Goal: Navigation & Orientation: Understand site structure

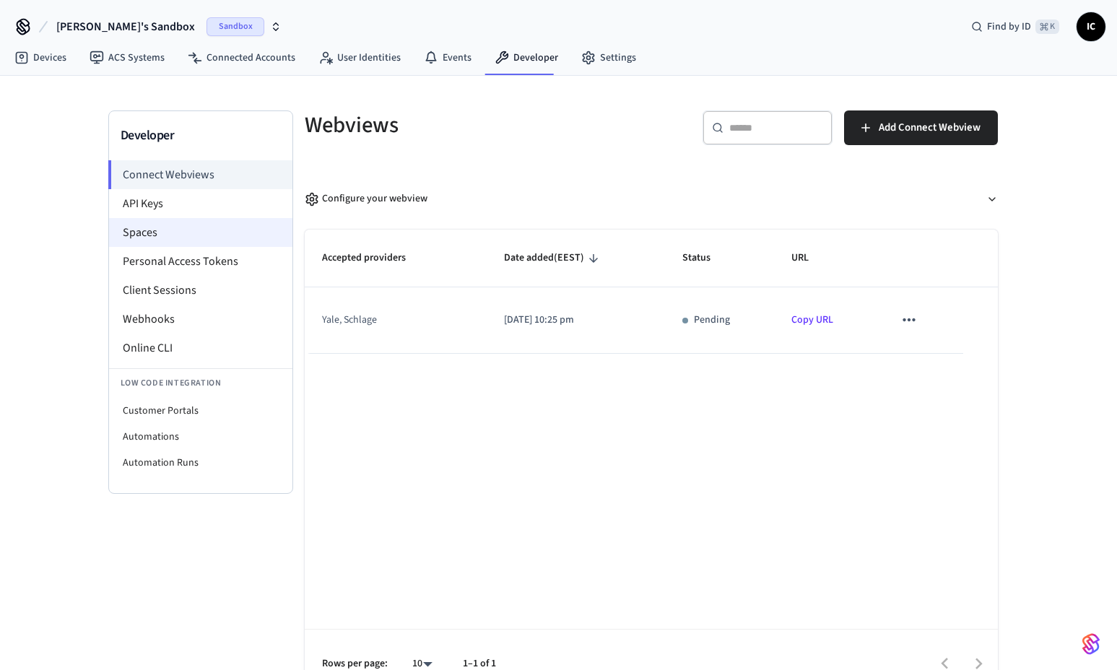
click at [174, 234] on li "Spaces" at bounding box center [200, 232] width 183 height 29
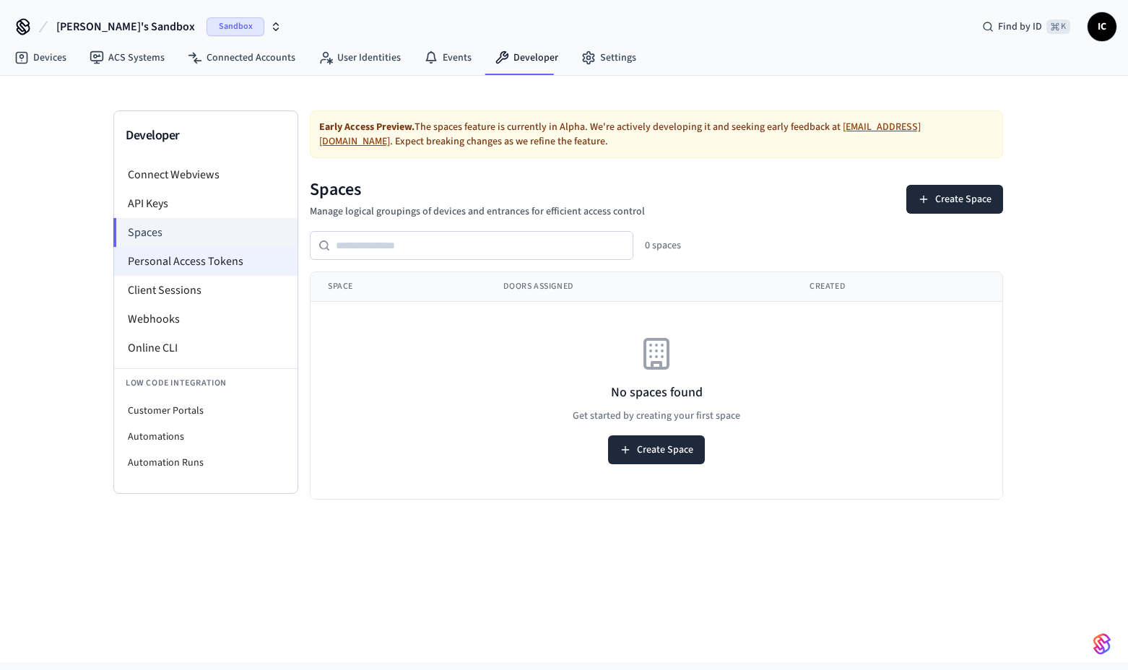
click at [207, 263] on li "Personal Access Tokens" at bounding box center [205, 261] width 183 height 29
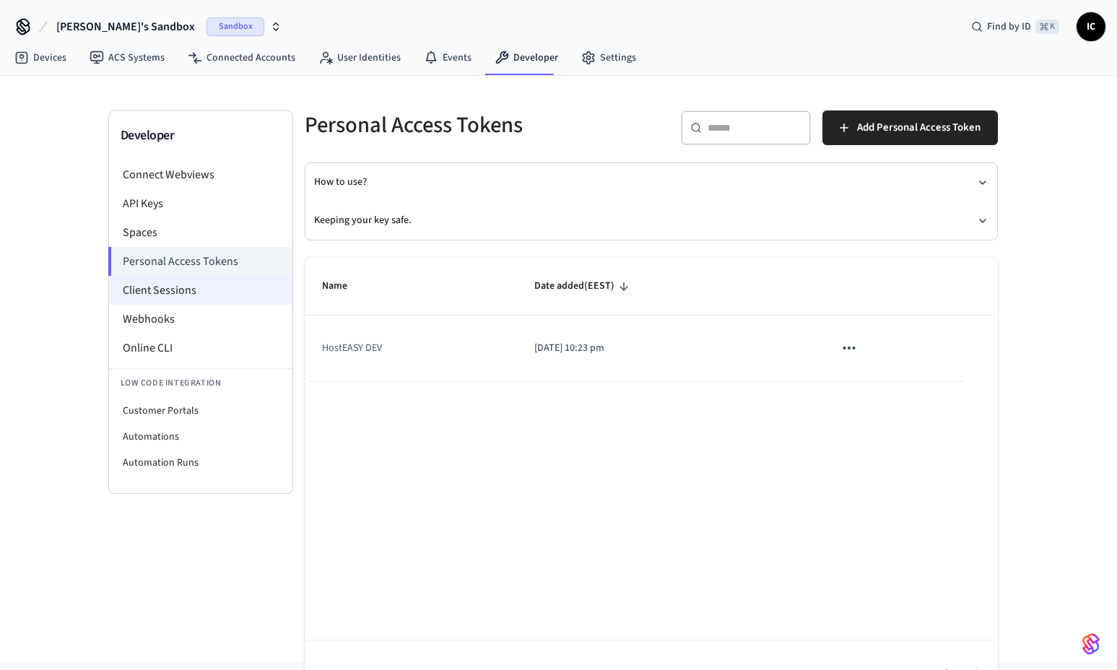
click at [198, 290] on li "Client Sessions" at bounding box center [200, 290] width 183 height 29
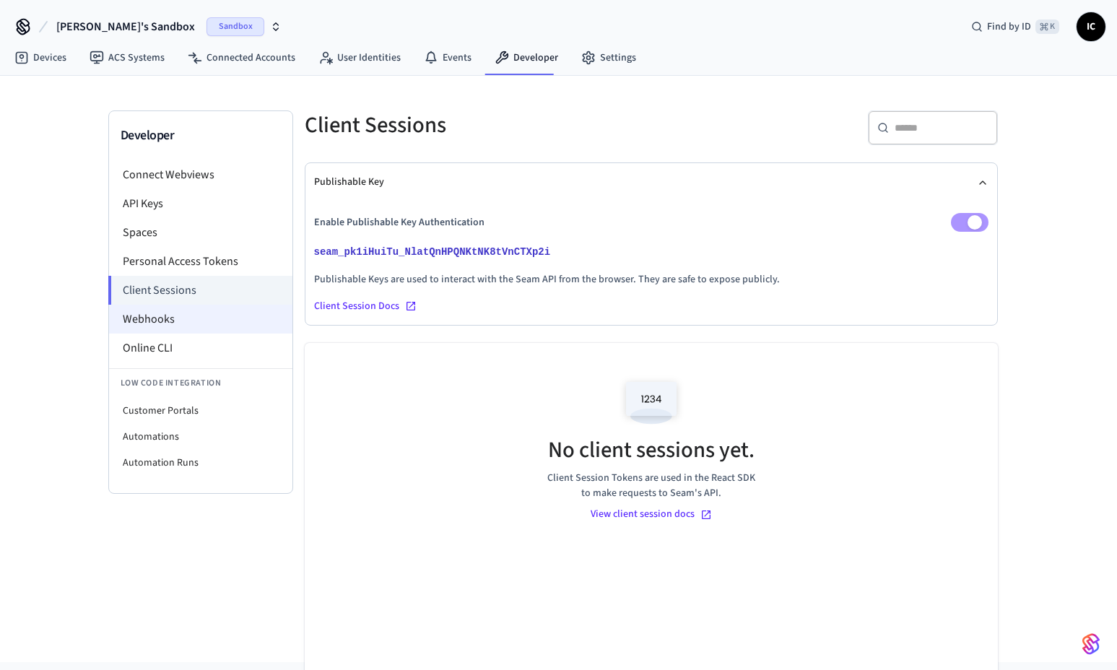
click at [200, 320] on li "Webhooks" at bounding box center [200, 319] width 183 height 29
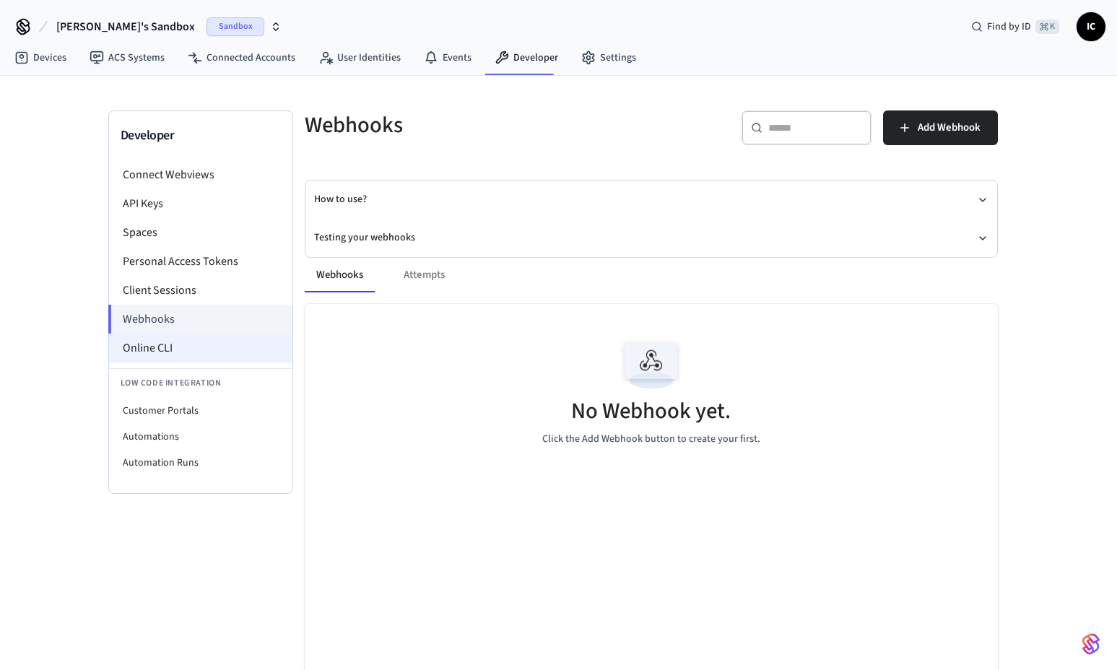
click at [190, 344] on li "Online CLI" at bounding box center [200, 348] width 183 height 29
click at [165, 354] on li "Online CLI" at bounding box center [200, 348] width 183 height 29
click at [203, 417] on li "Customer Portals" at bounding box center [200, 411] width 183 height 26
select select "**********"
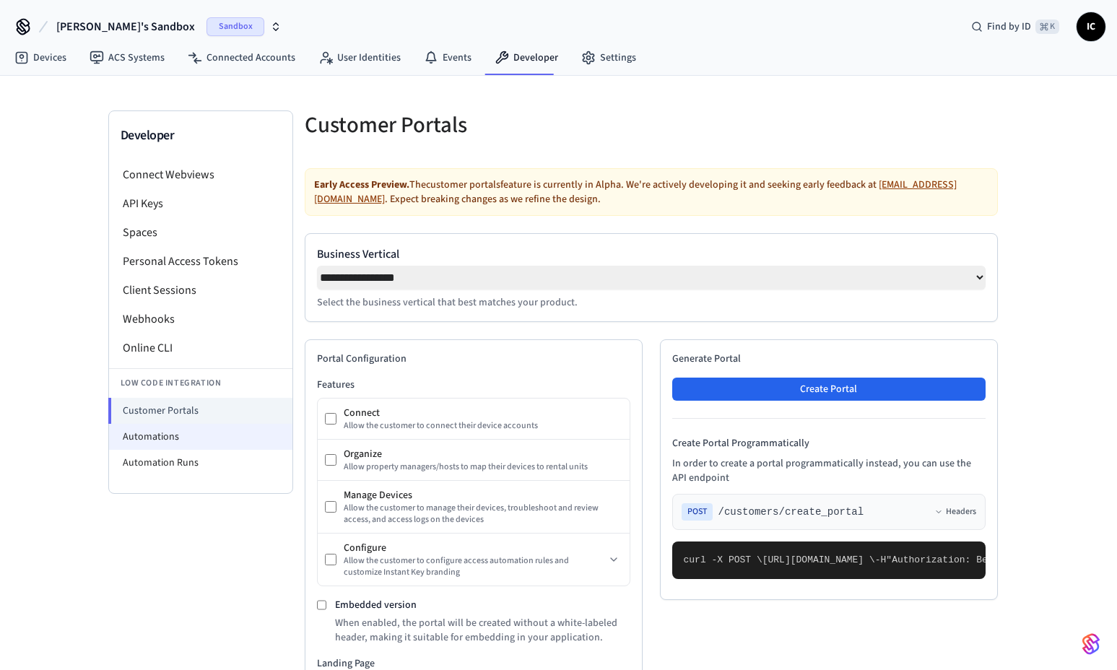
click at [197, 435] on li "Automations" at bounding box center [200, 437] width 183 height 26
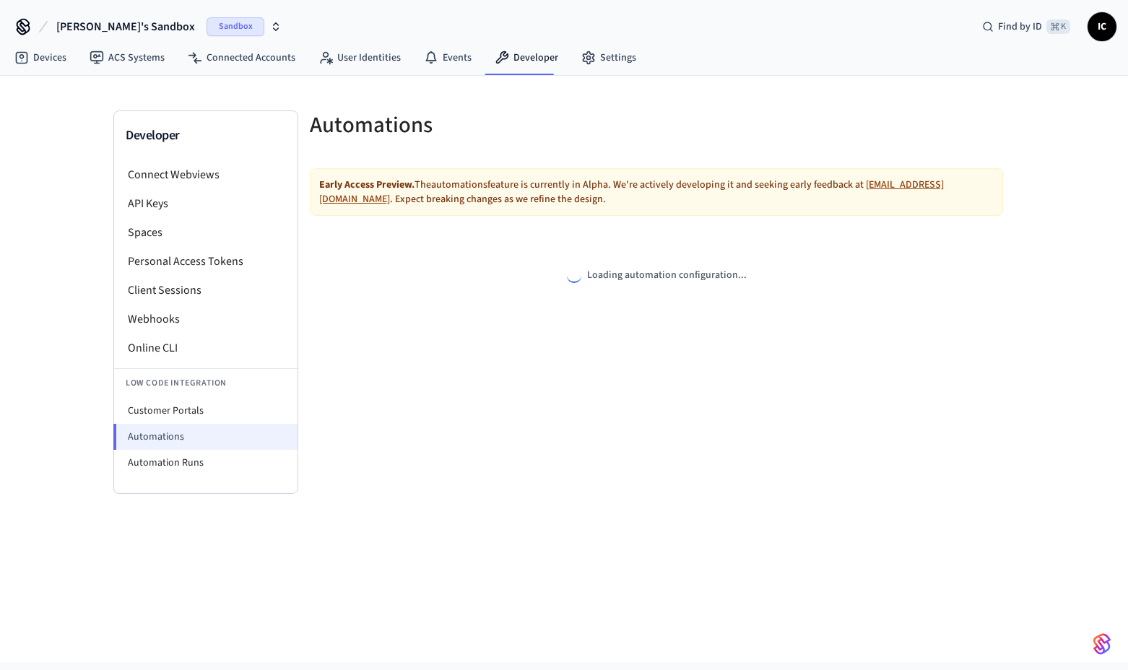
select select "**********"
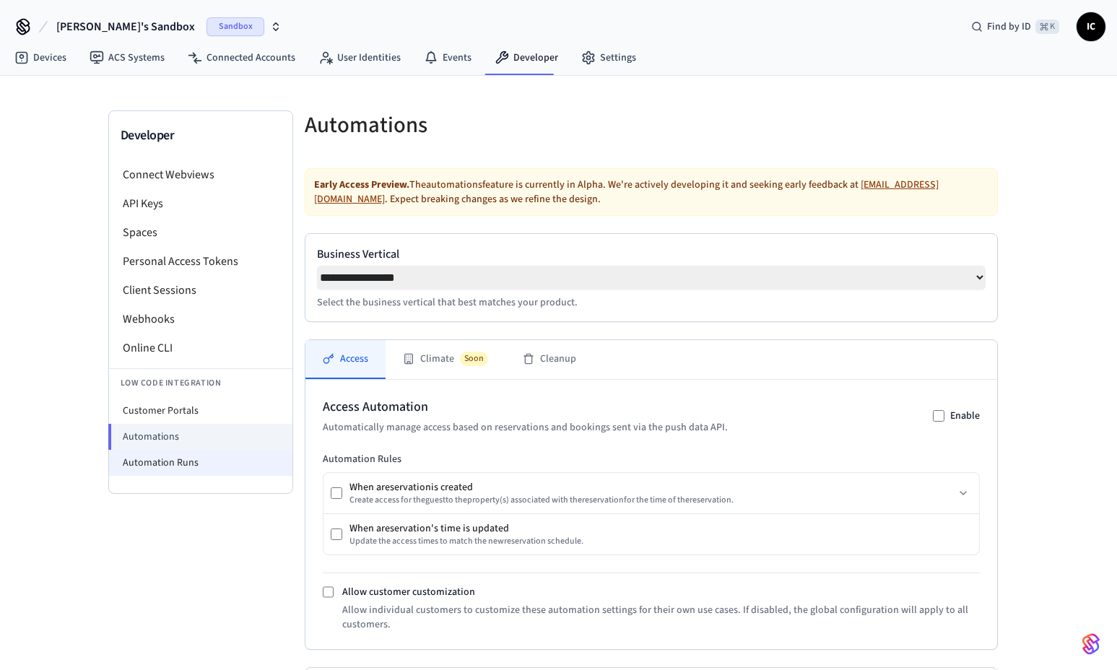
click at [197, 463] on li "Automation Runs" at bounding box center [200, 463] width 183 height 26
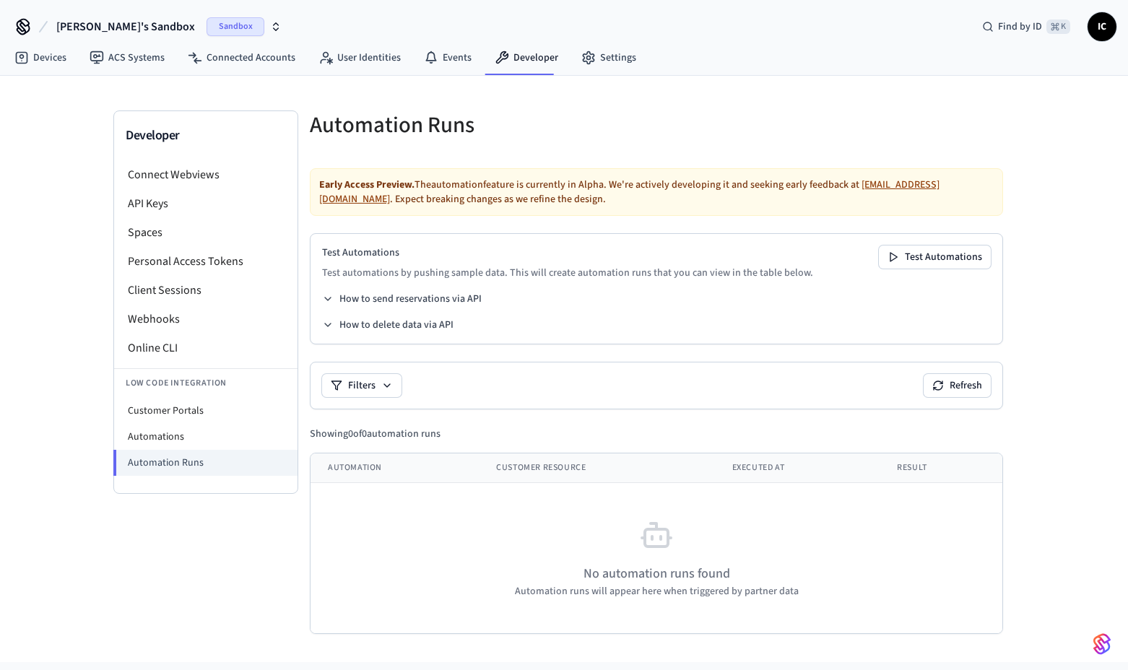
click at [206, 32] on span "Sandbox" at bounding box center [235, 26] width 58 height 19
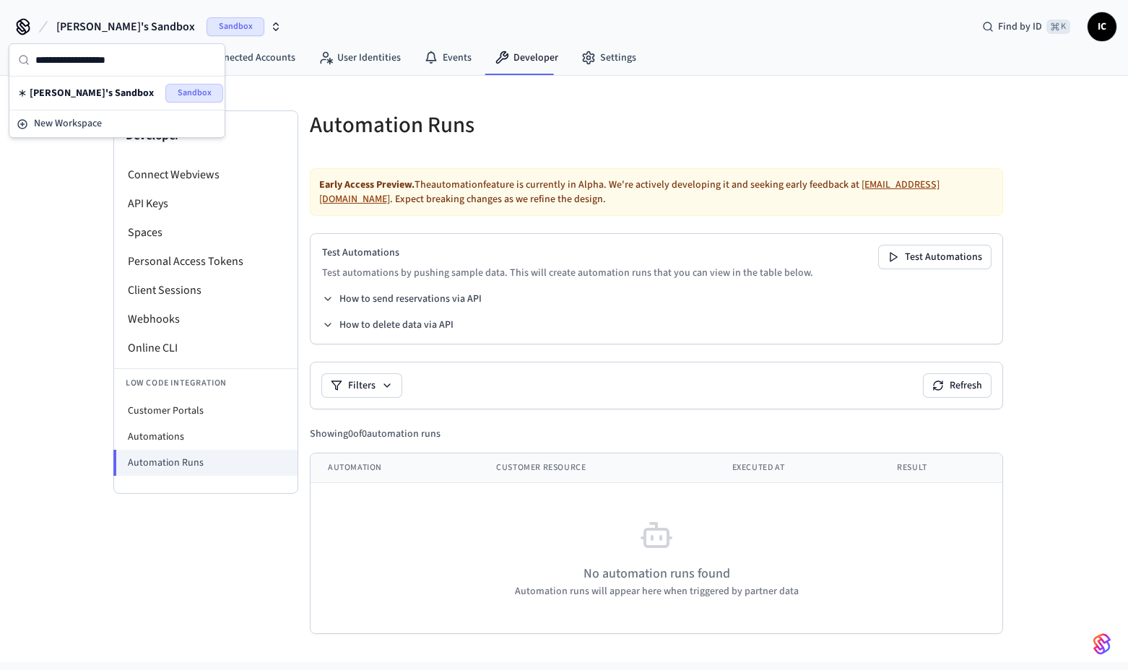
click at [90, 27] on span "[PERSON_NAME]'s Sandbox" at bounding box center [125, 26] width 139 height 17
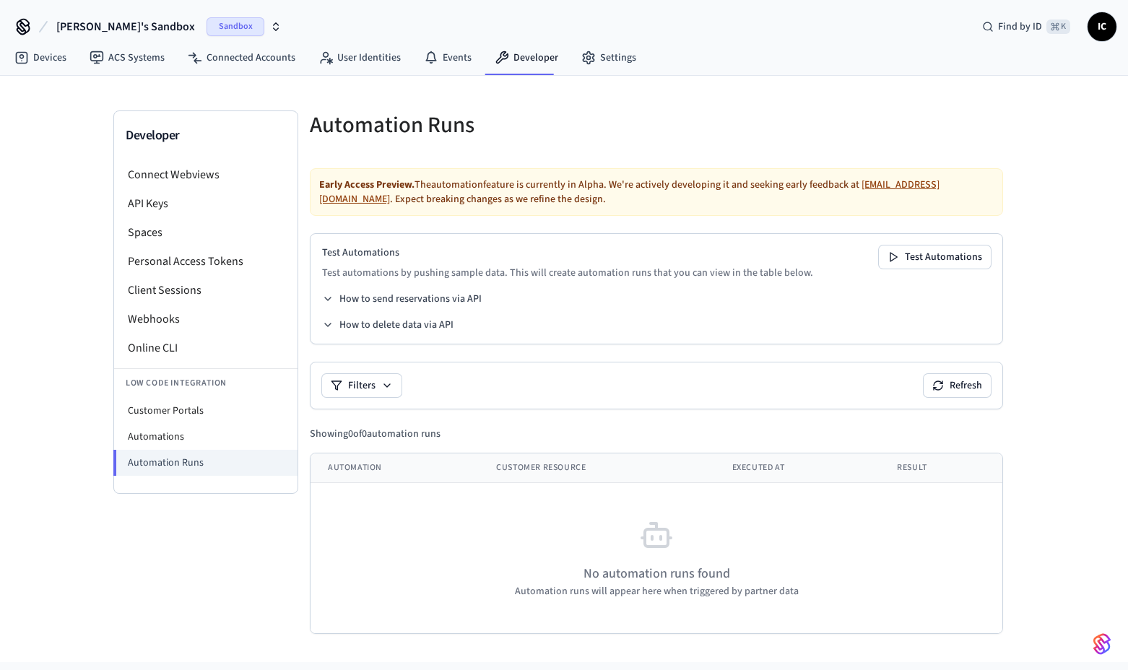
click at [27, 19] on icon at bounding box center [23, 26] width 23 height 23
click at [18, 30] on icon at bounding box center [23, 26] width 23 height 23
click at [44, 54] on link "Devices" at bounding box center [40, 58] width 75 height 26
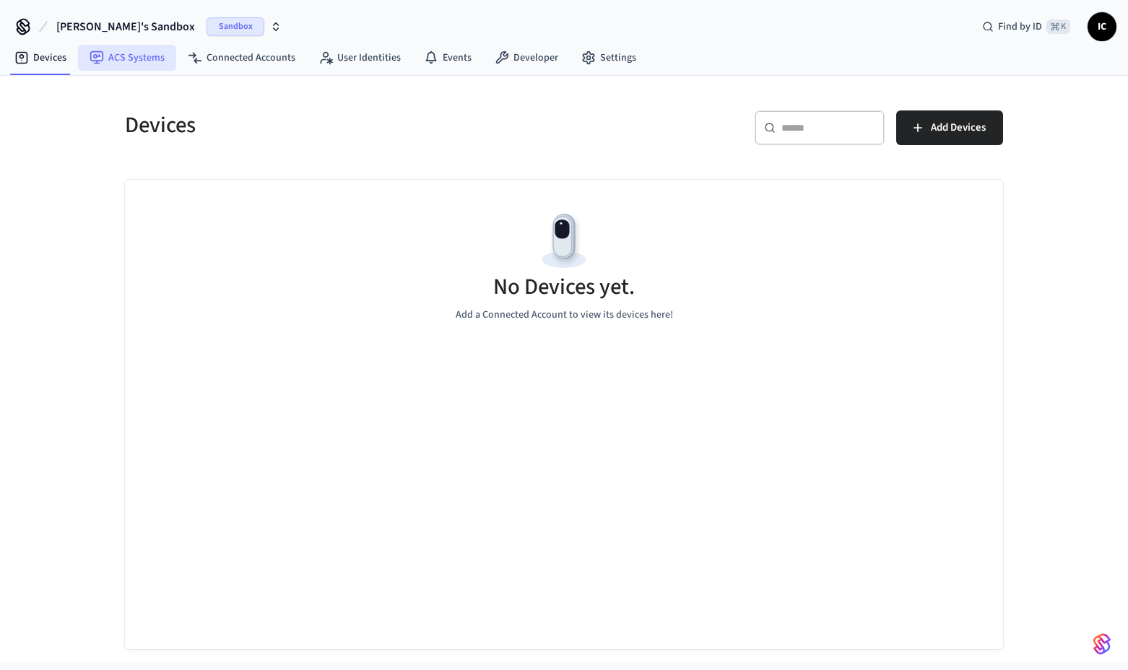
click at [144, 57] on link "ACS Systems" at bounding box center [127, 58] width 98 height 26
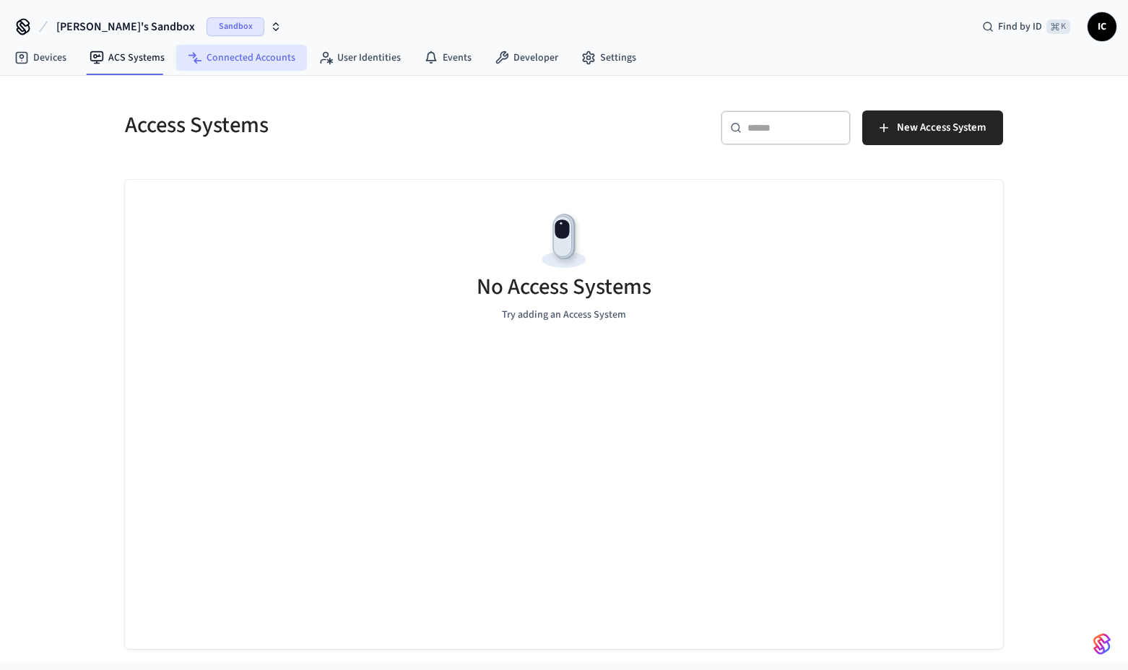
click at [201, 58] on link "Connected Accounts" at bounding box center [241, 58] width 131 height 26
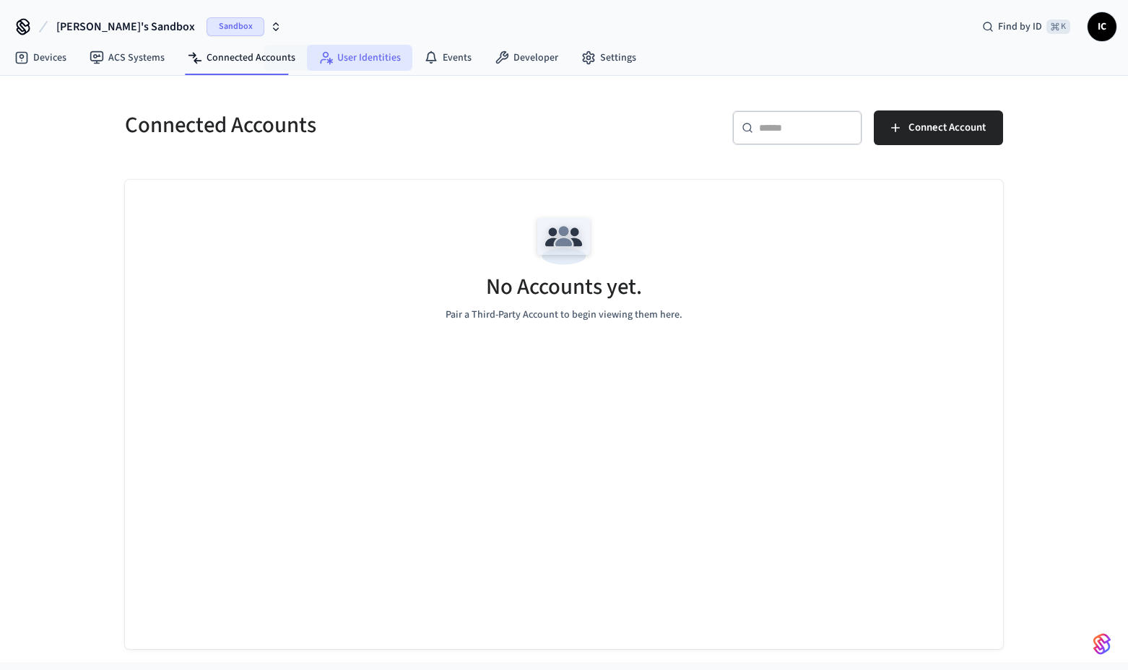
click at [381, 56] on link "User Identities" at bounding box center [359, 58] width 105 height 26
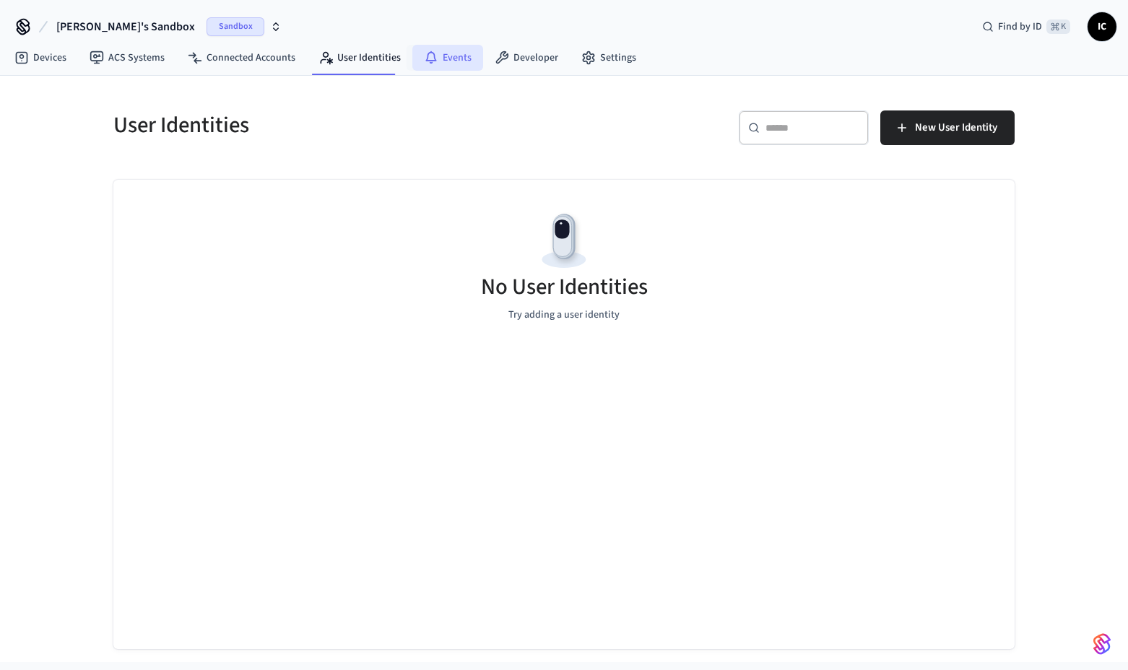
click at [451, 55] on link "Events" at bounding box center [447, 58] width 71 height 26
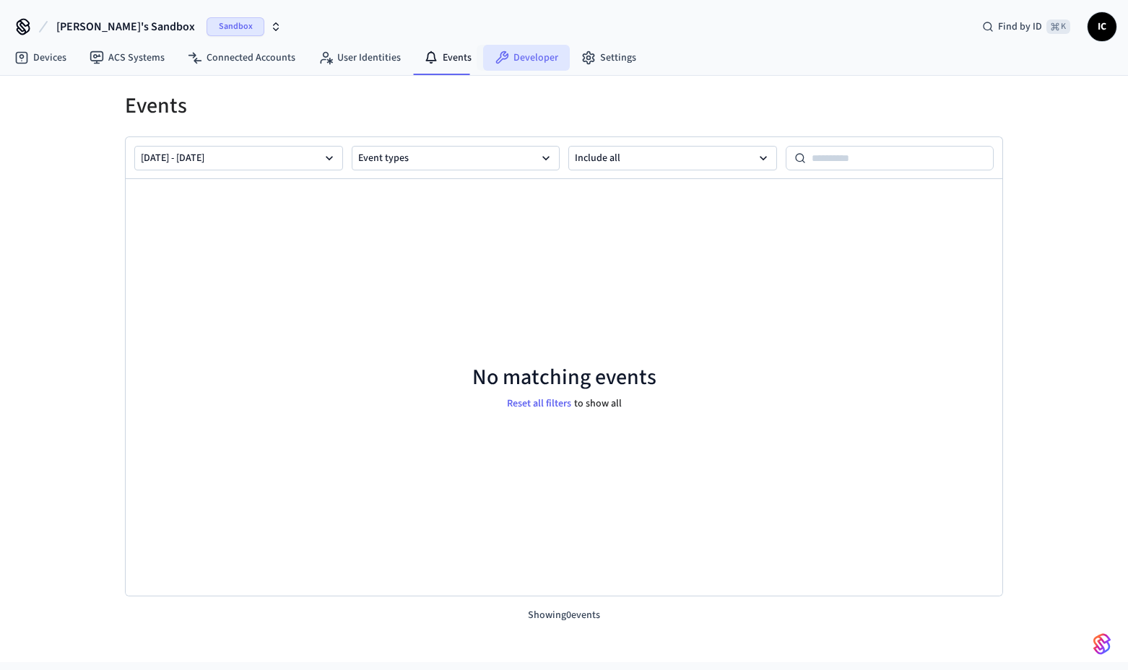
click at [525, 56] on link "Developer" at bounding box center [526, 58] width 87 height 26
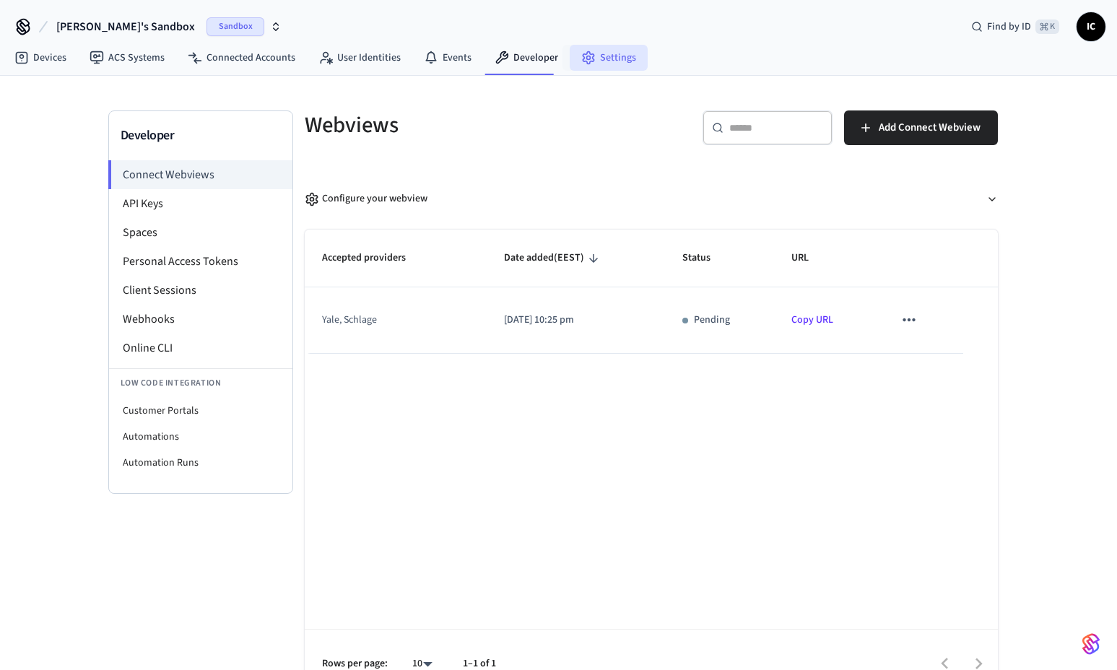
click at [628, 57] on link "Settings" at bounding box center [609, 58] width 78 height 26
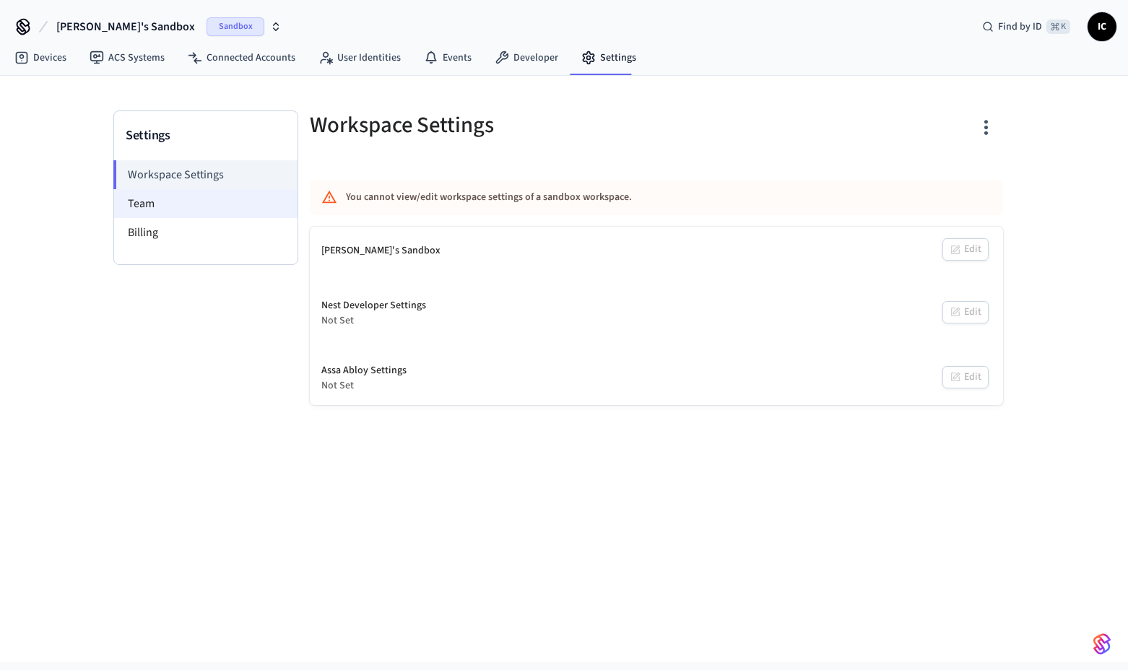
click at [193, 216] on li "Team" at bounding box center [205, 203] width 183 height 29
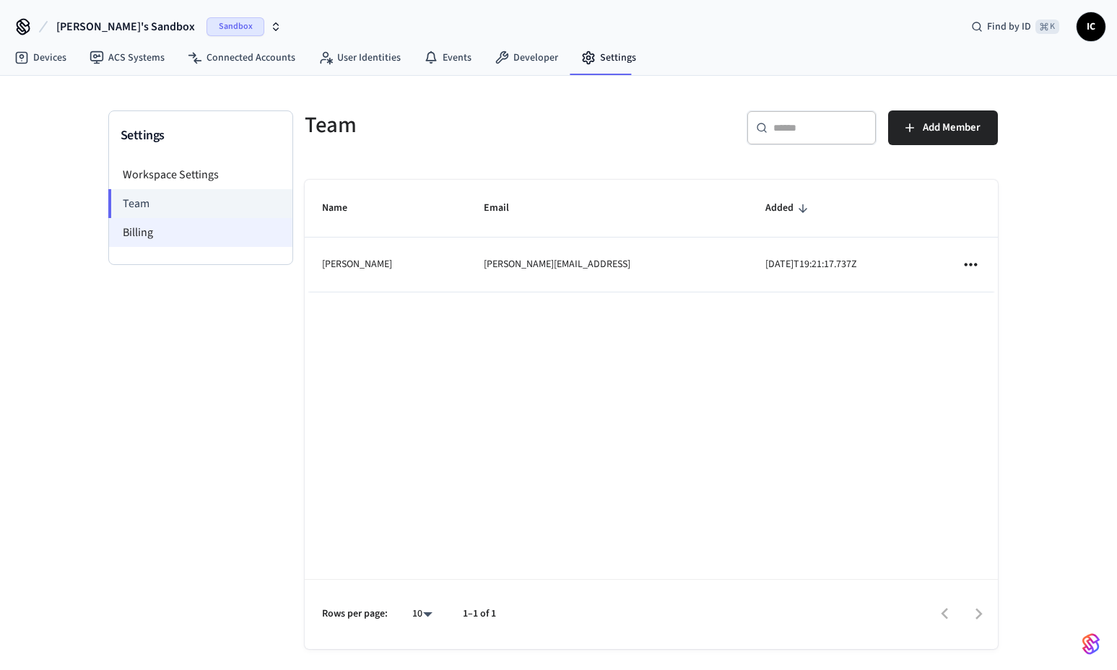
click at [232, 232] on li "Billing" at bounding box center [200, 232] width 183 height 29
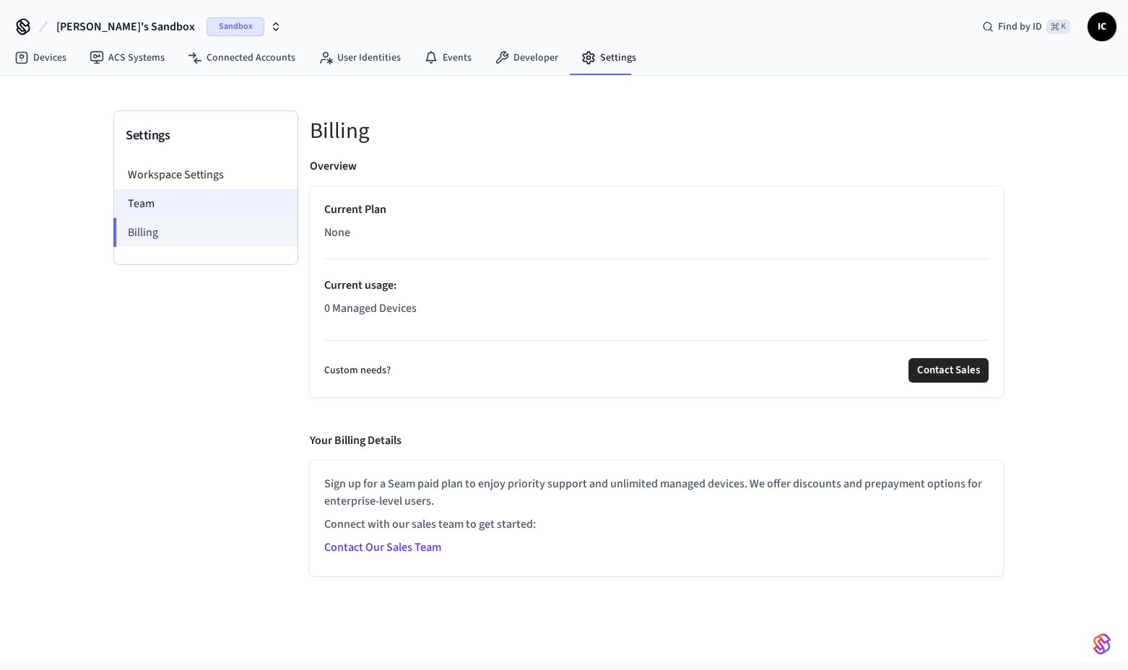
click at [212, 214] on li "Team" at bounding box center [205, 203] width 183 height 29
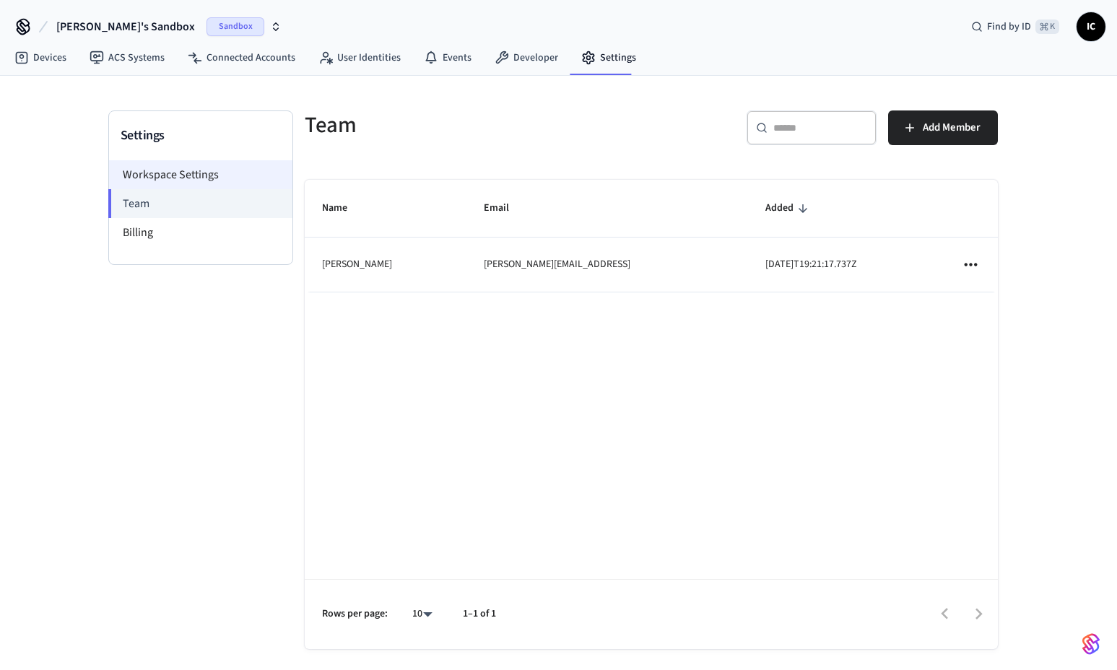
click at [186, 166] on li "Workspace Settings" at bounding box center [200, 174] width 183 height 29
